Goal: Task Accomplishment & Management: Manage account settings

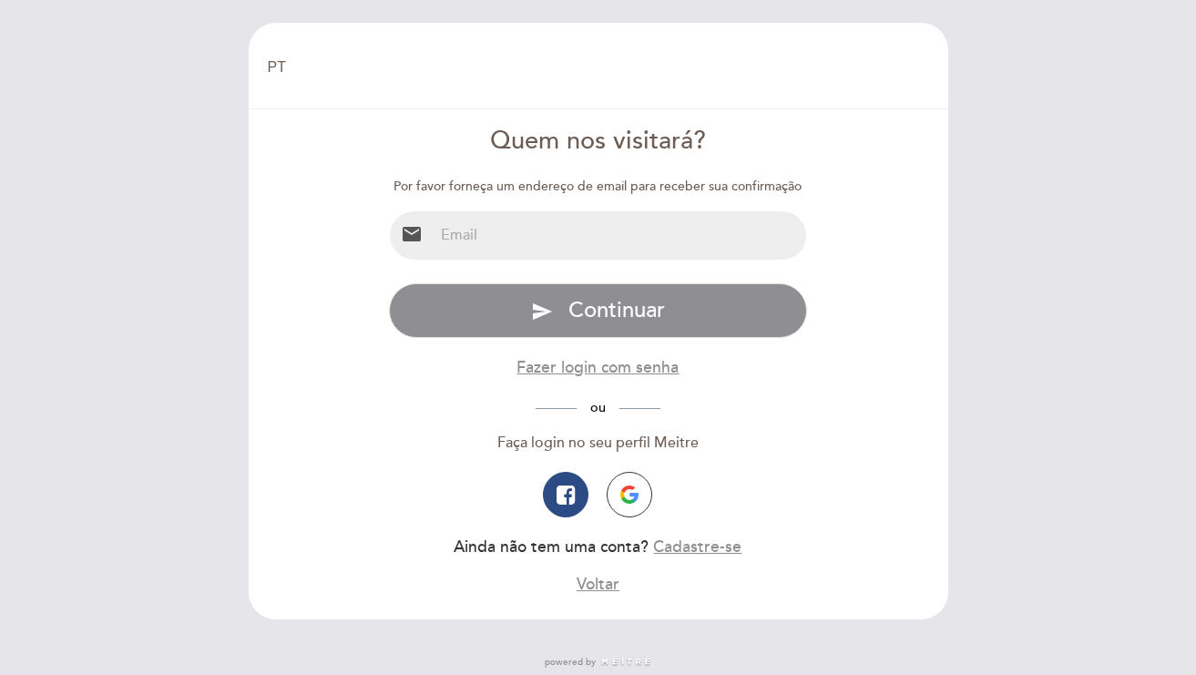
select select "pt"
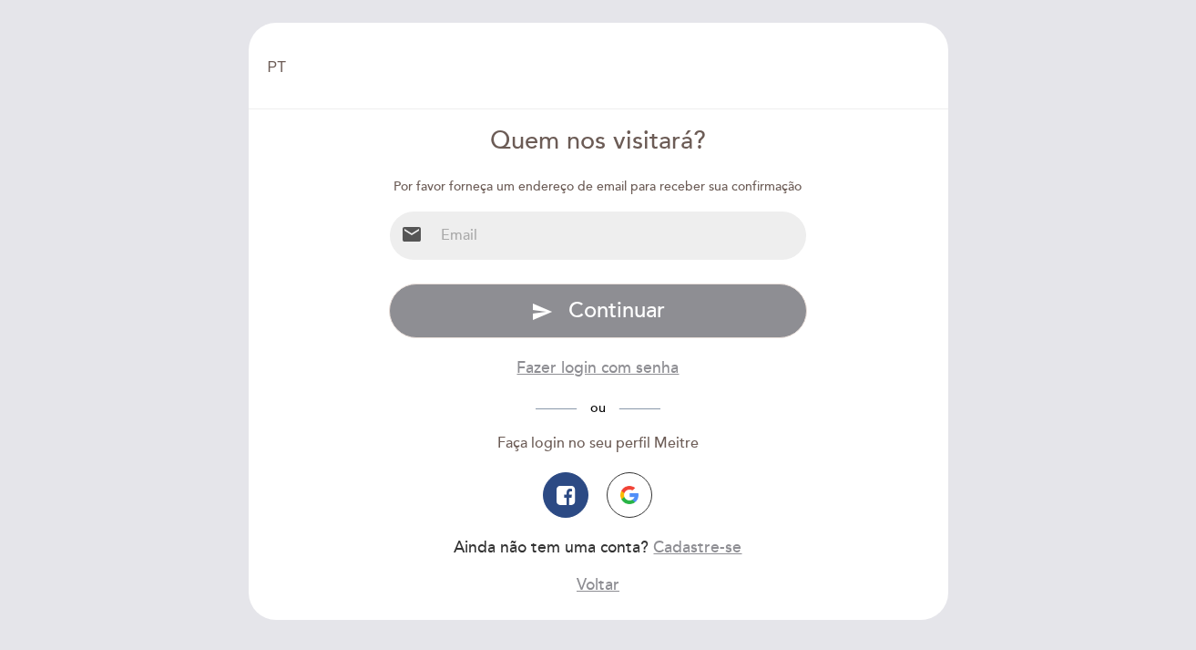
select select "pt"
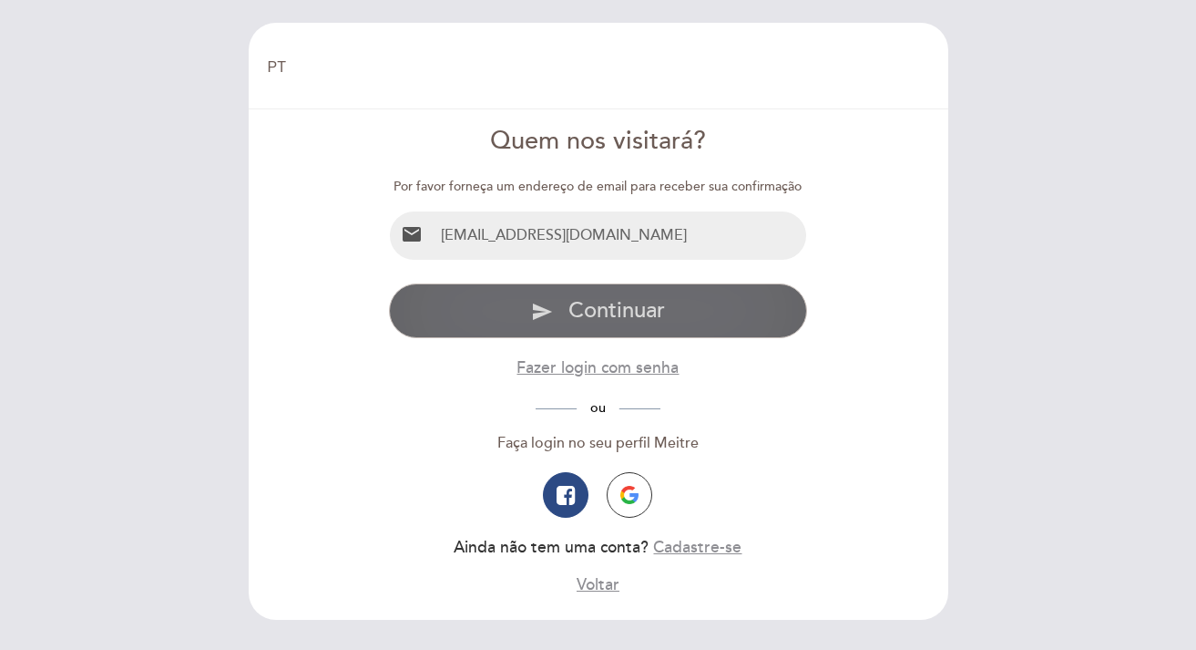
type input "lorenadoretto1@gmail.com"
click at [622, 311] on span "Continuar" at bounding box center [617, 310] width 97 height 26
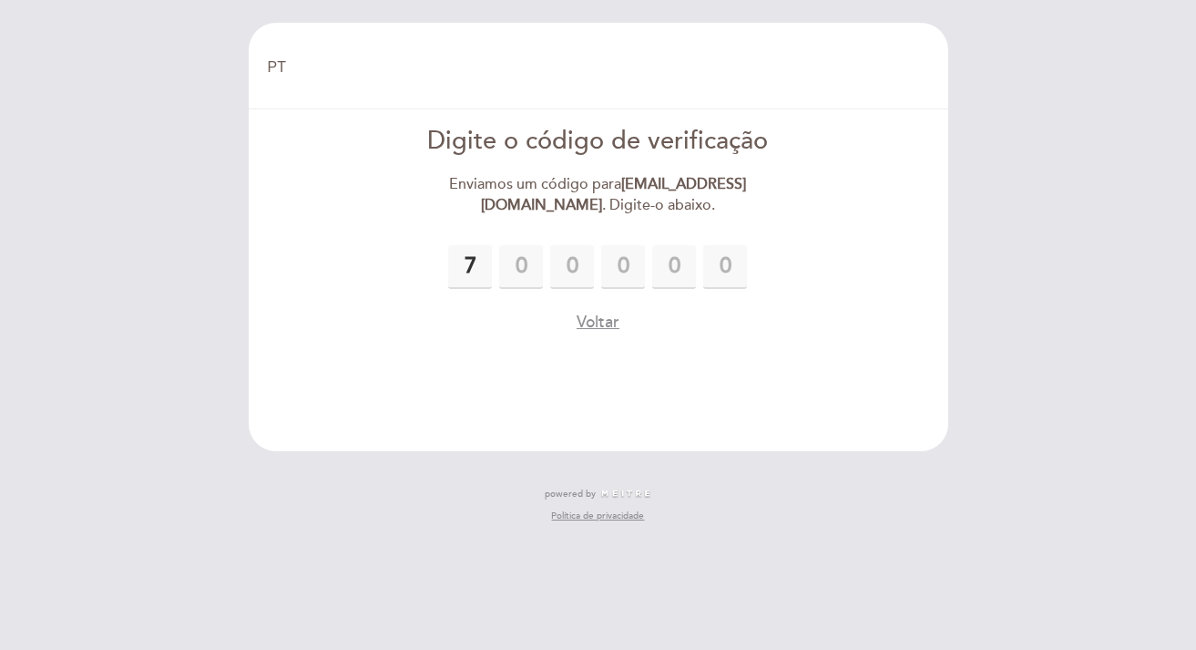
type input "7"
type input "5"
type input "9"
type input "0"
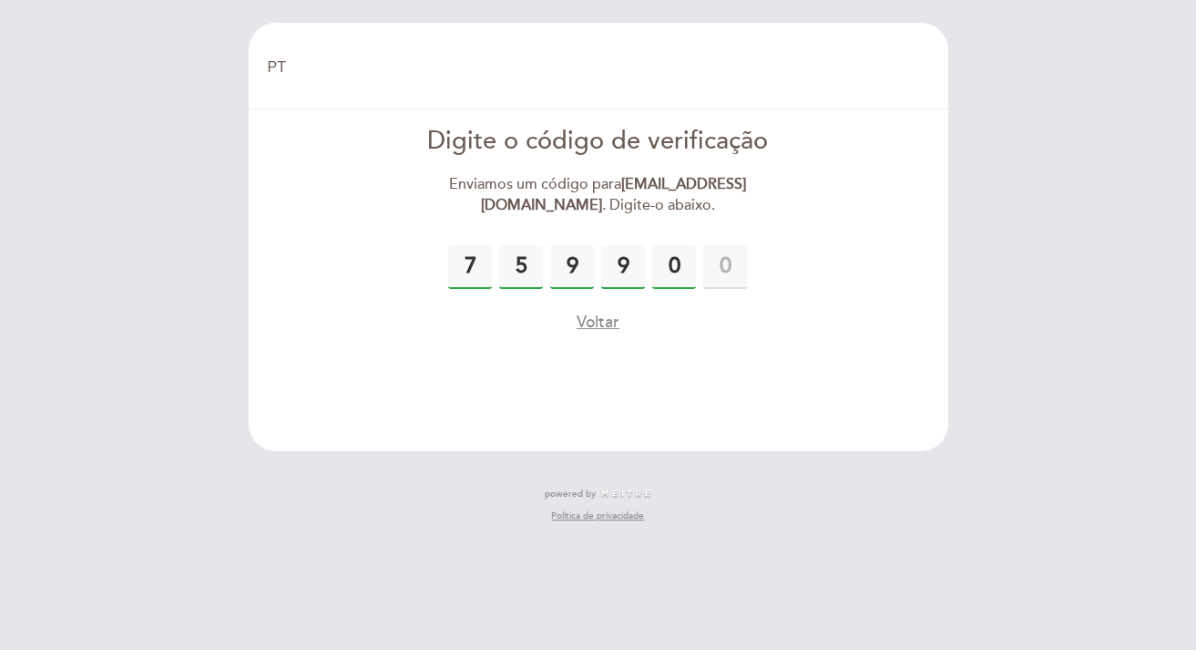
click at [632, 265] on input "9" at bounding box center [623, 267] width 44 height 44
type input "0"
type input "6"
type input "5"
type input "9"
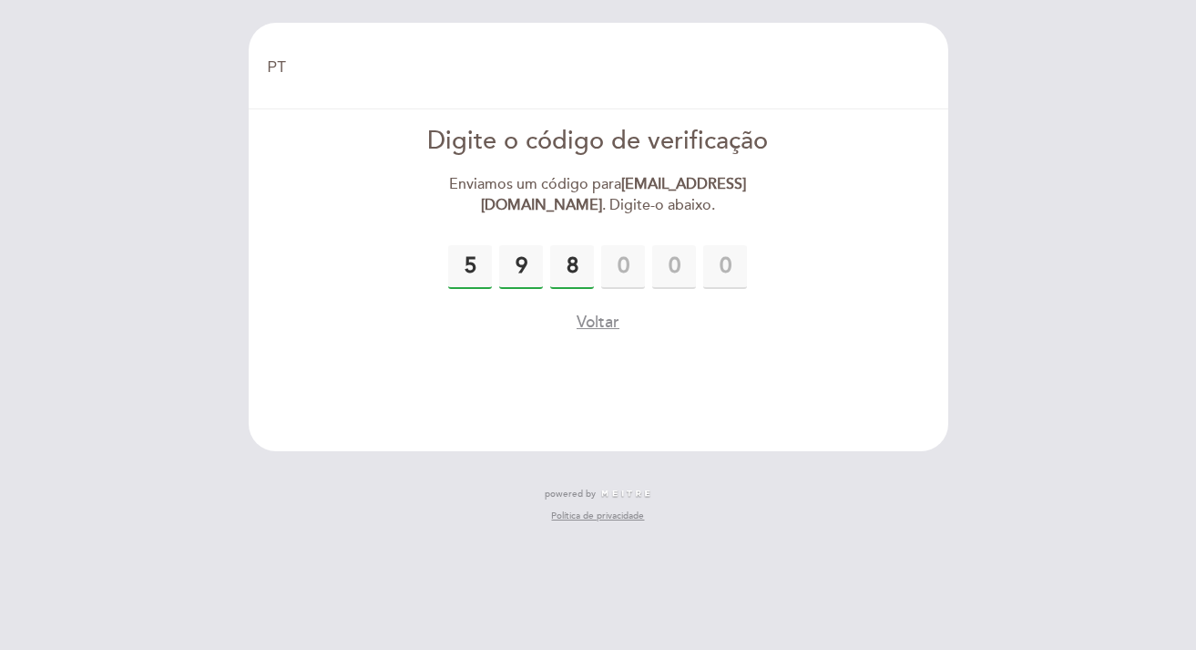
type input "8"
type input "9"
type input "0"
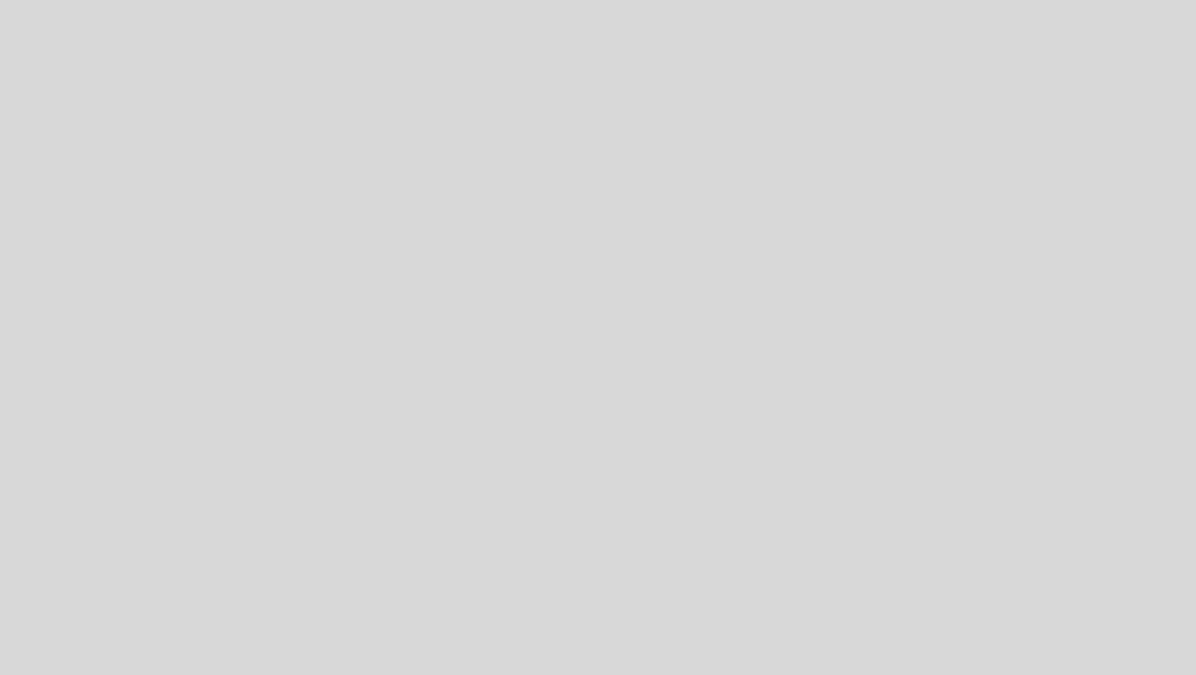
select select "pt"
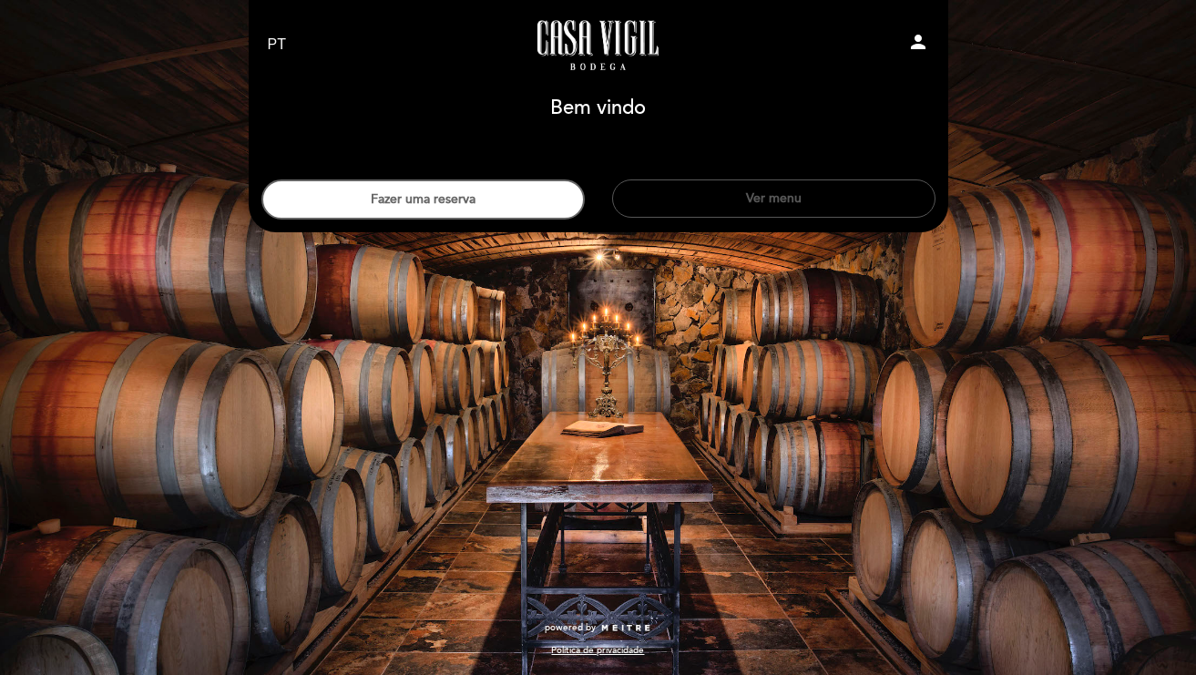
click at [684, 197] on button "Ver menu" at bounding box center [773, 198] width 323 height 38
